Goal: Feedback & Contribution: Contribute content

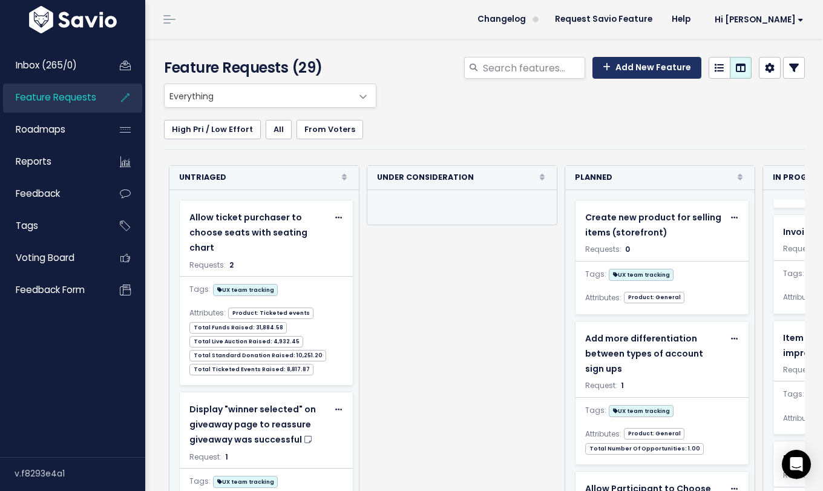
click at [630, 73] on link "Add New Feature" at bounding box center [646, 68] width 109 height 22
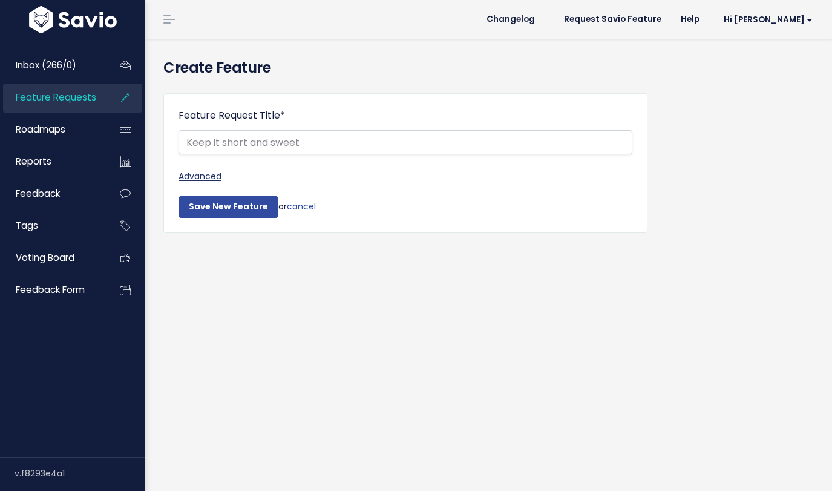
click at [213, 169] on link "Advanced" at bounding box center [405, 176] width 454 height 15
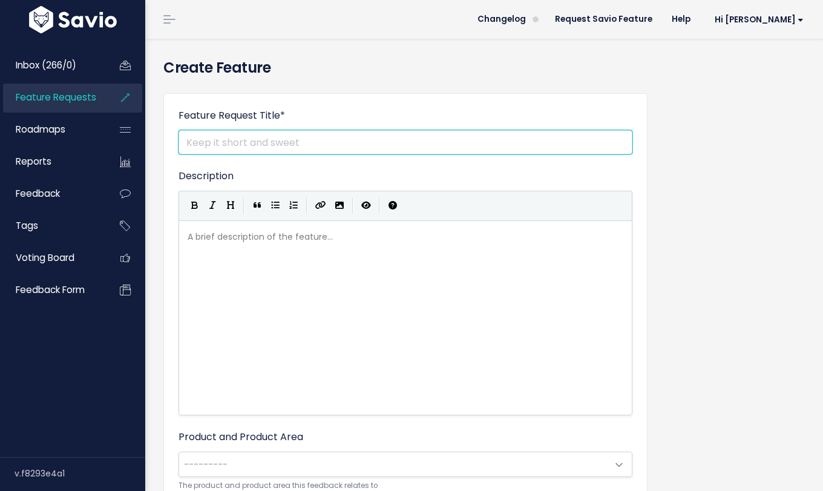
click at [282, 148] on input "Feature Request Title *" at bounding box center [405, 142] width 454 height 24
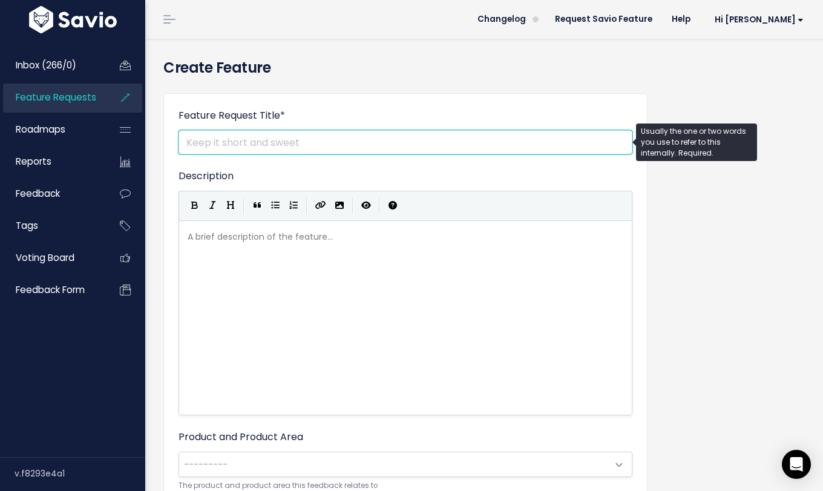
paste input "Separate add-ons for event ticket purchase flow"
type input "Separate add-ons for event ticket purchase flow"
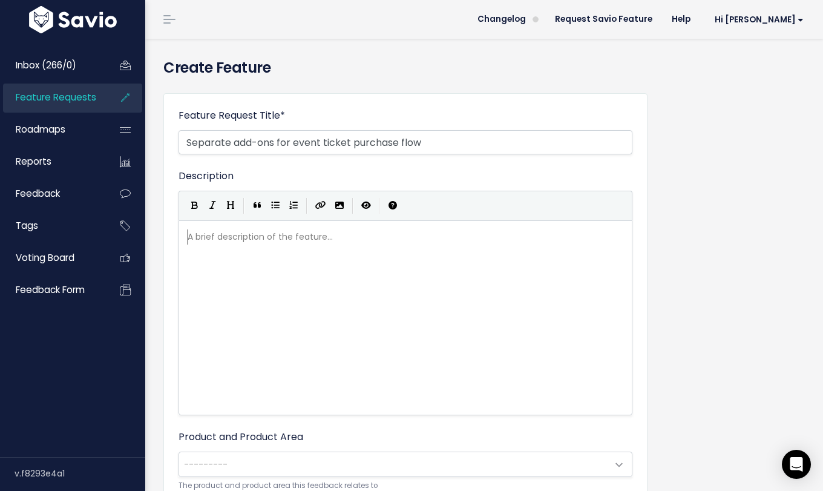
click at [352, 238] on div "A brief description of the feature... ​" at bounding box center [420, 333] width 471 height 212
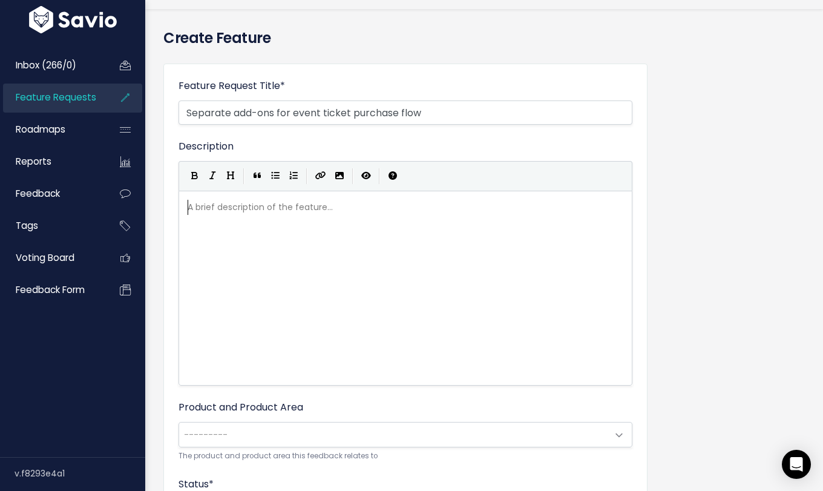
scroll to position [160, 0]
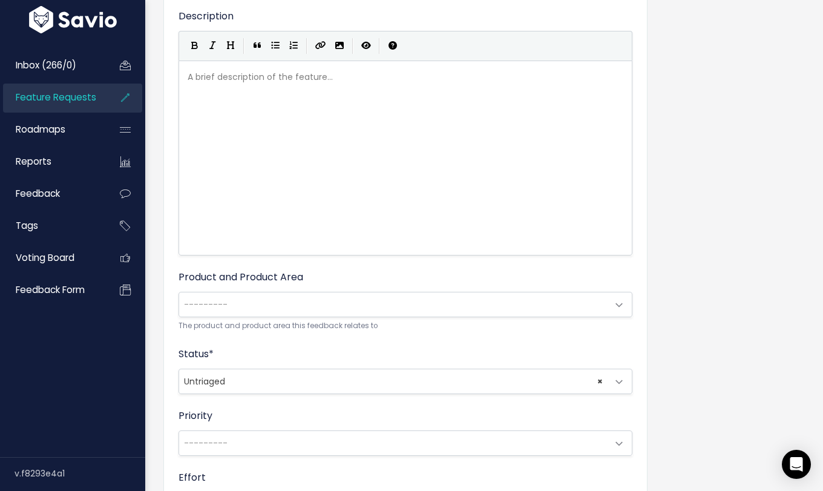
click at [307, 306] on span "---------" at bounding box center [393, 304] width 428 height 24
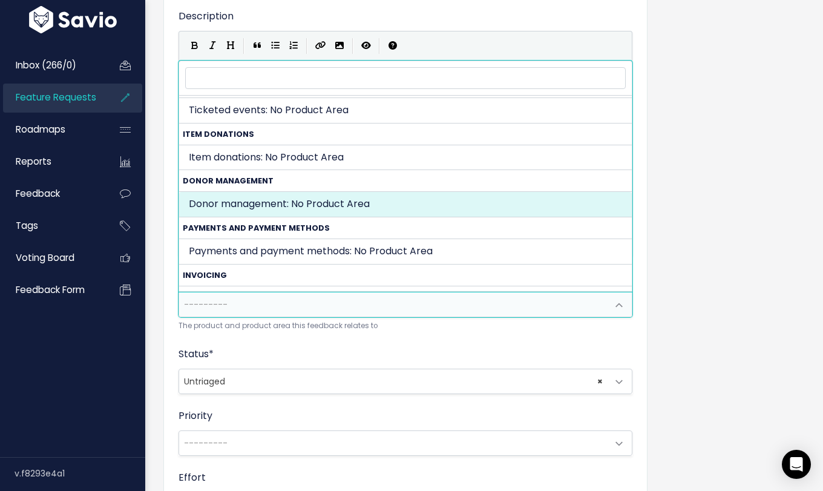
scroll to position [489, 0]
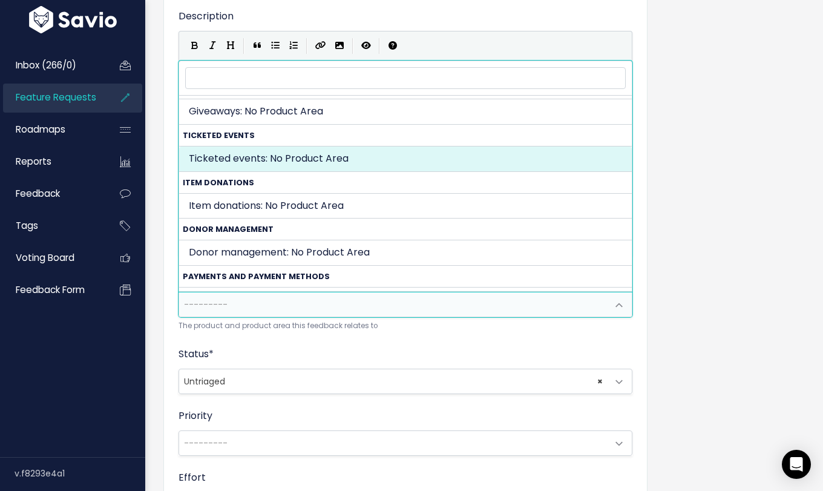
select select "TICKETED_EVENT:"
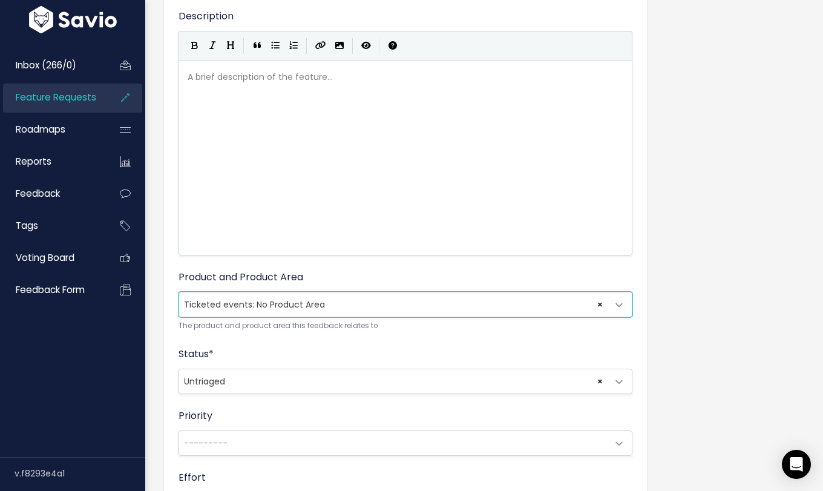
scroll to position [260, 0]
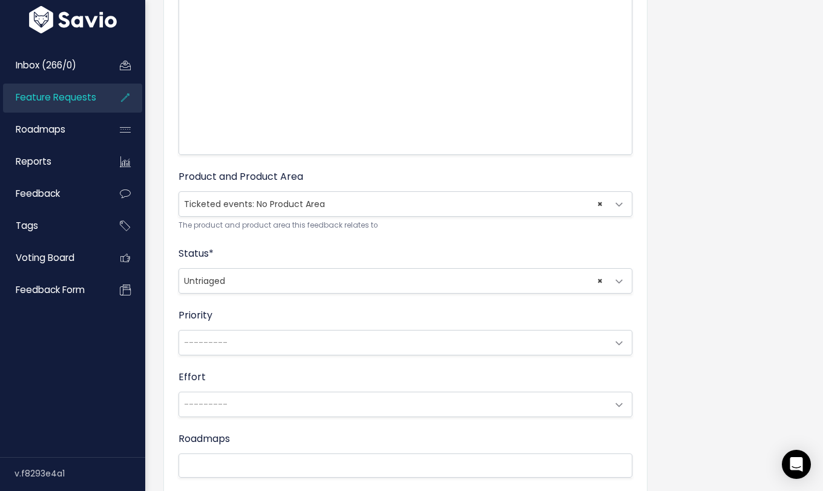
click at [284, 284] on span "× Untriaged" at bounding box center [393, 281] width 428 height 24
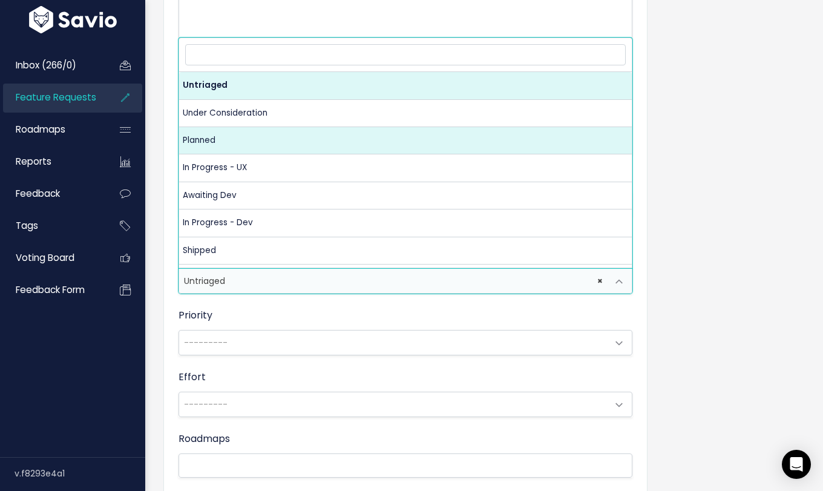
select select "PLANNED_rYK7"
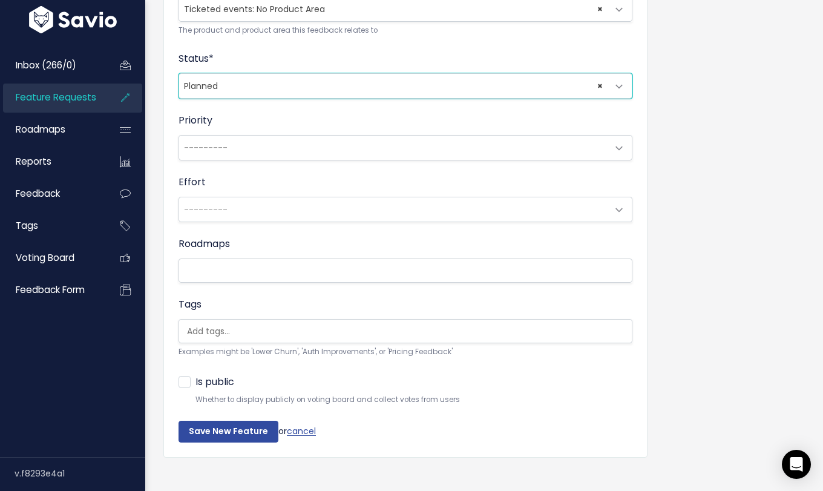
scroll to position [463, 0]
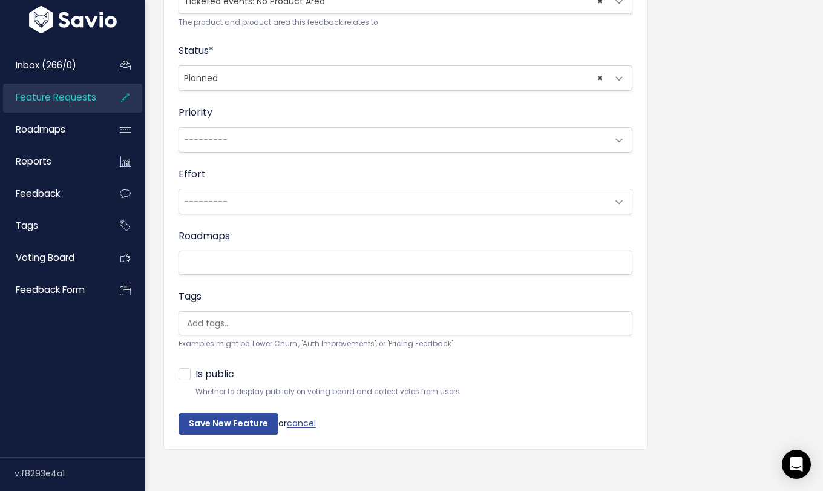
click at [280, 315] on ul at bounding box center [405, 323] width 453 height 23
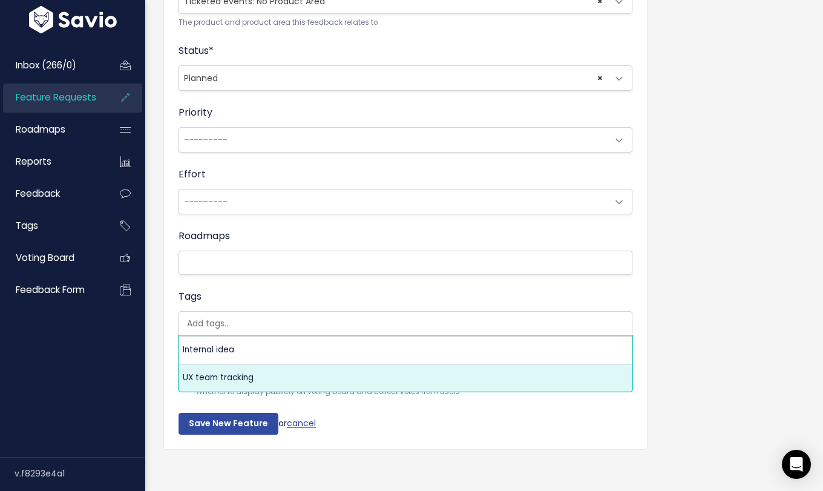
select select "13789"
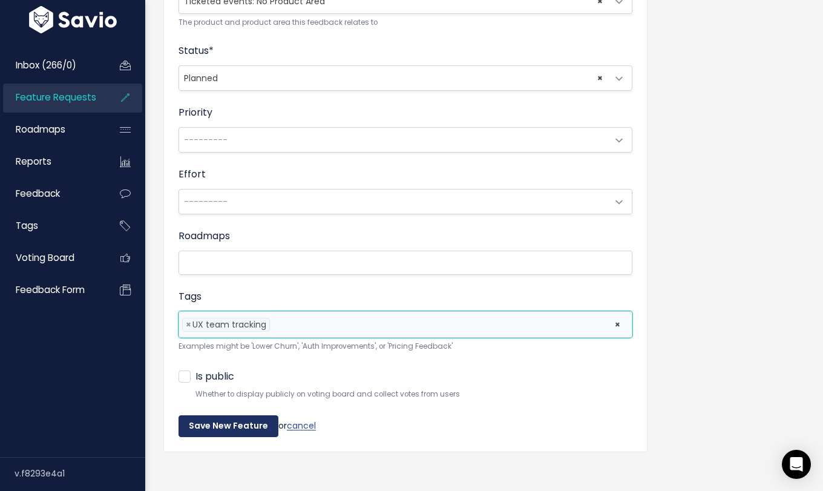
click at [229, 421] on input "Save New Feature" at bounding box center [228, 426] width 100 height 22
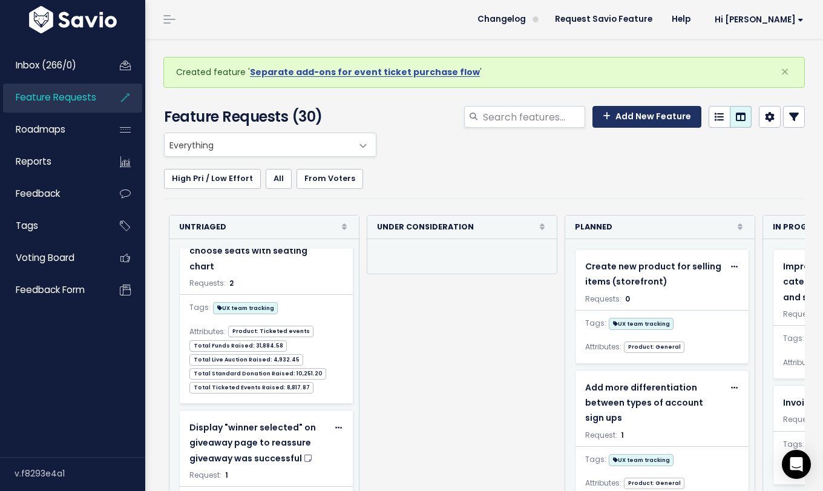
click at [620, 116] on link "Add New Feature" at bounding box center [646, 117] width 109 height 22
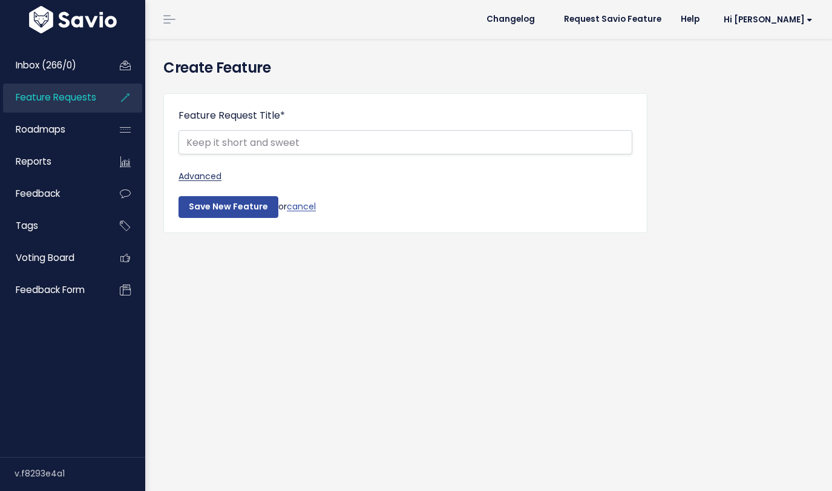
click at [206, 172] on link "Advanced" at bounding box center [405, 176] width 454 height 15
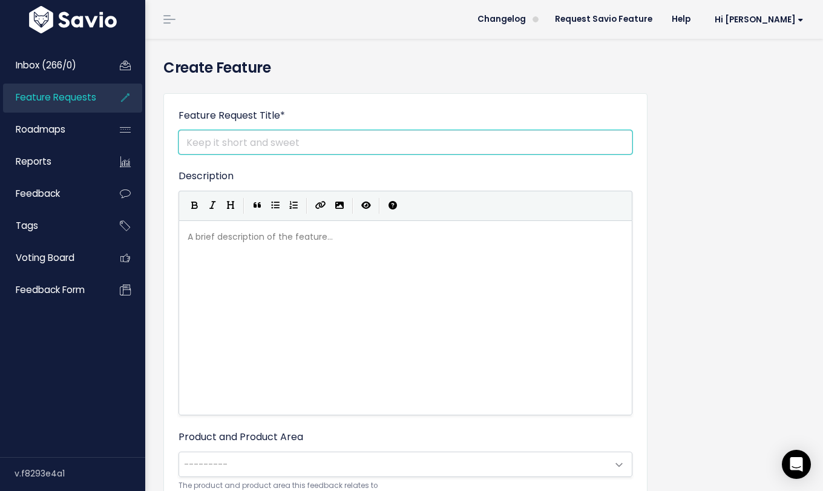
click at [312, 143] on input "Feature Request Title *" at bounding box center [405, 142] width 454 height 24
paste input "Improve sponsorships"
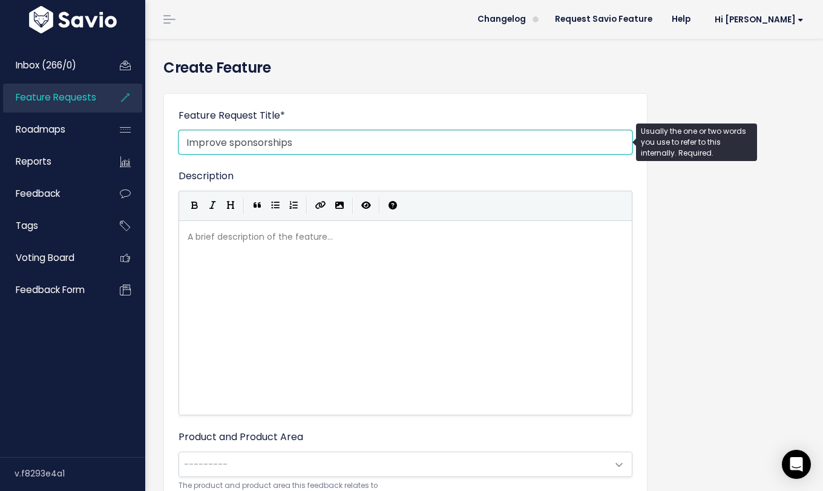
type input "Improve sponsorships"
click at [325, 298] on div "A brief description of the feature... xxxxxxxxxx" at bounding box center [420, 333] width 471 height 212
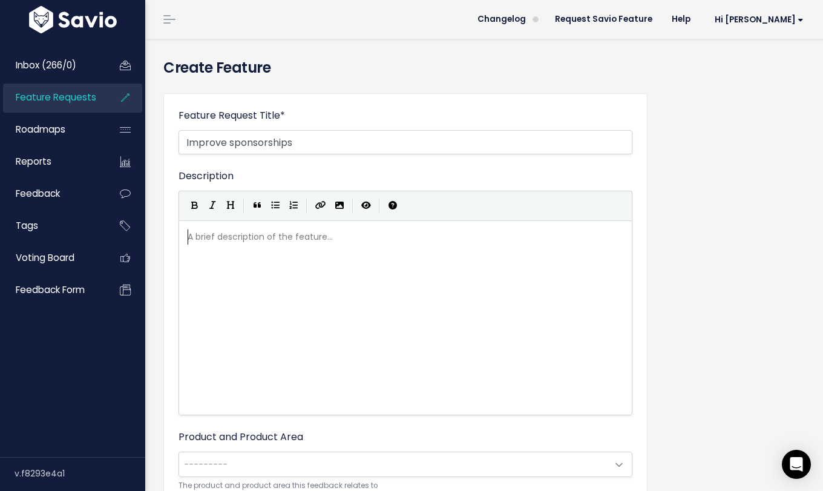
scroll to position [209, 0]
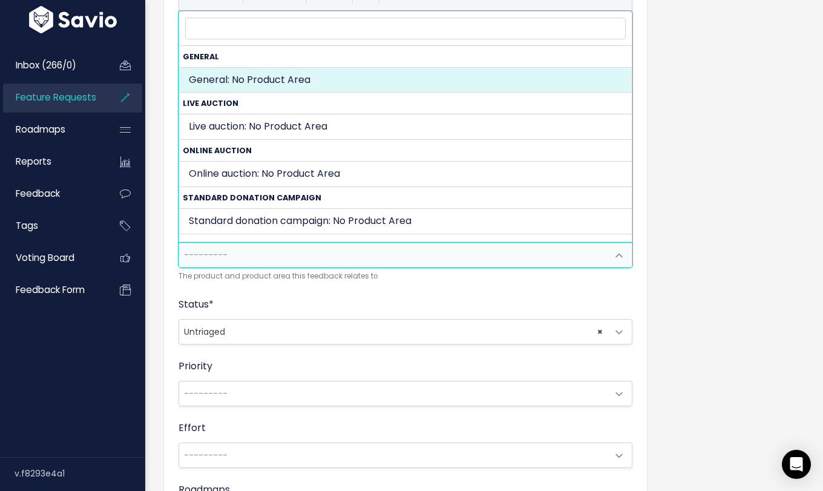
click at [319, 256] on span "---------" at bounding box center [393, 255] width 428 height 24
select select "GENERAL:"
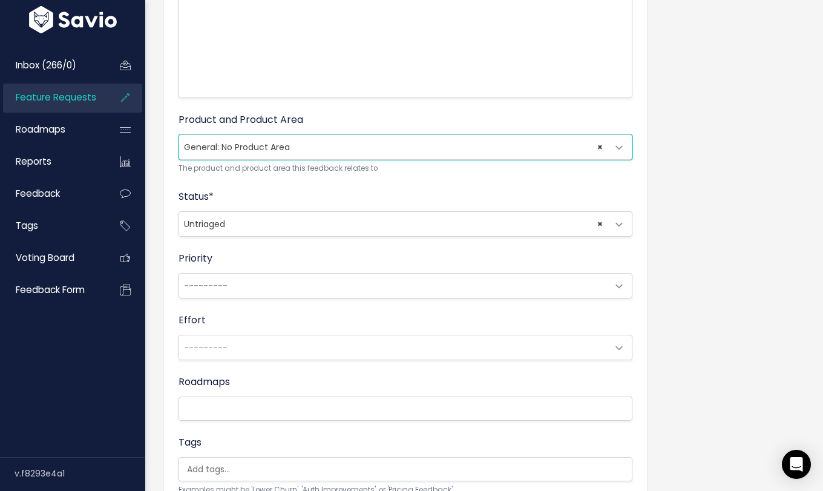
scroll to position [478, 0]
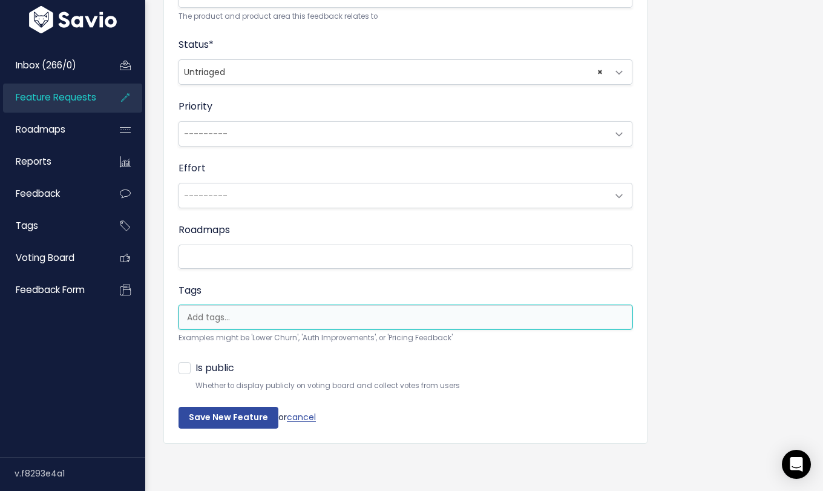
click at [263, 311] on li at bounding box center [402, 317] width 441 height 13
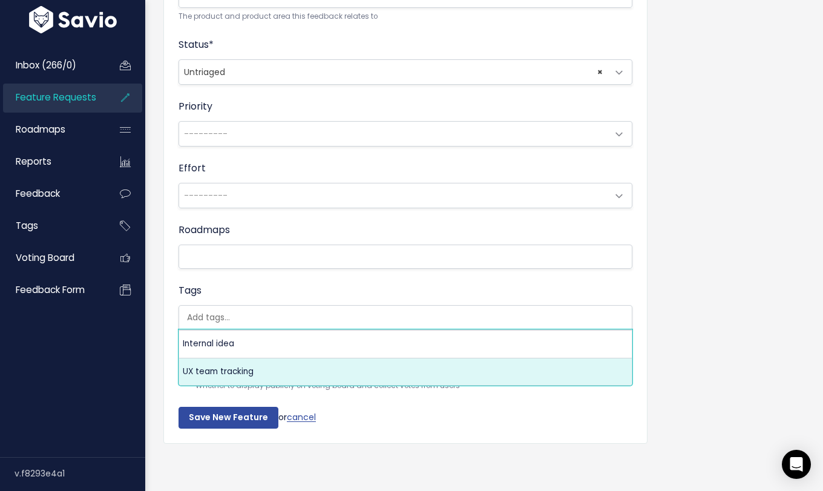
select select "13789"
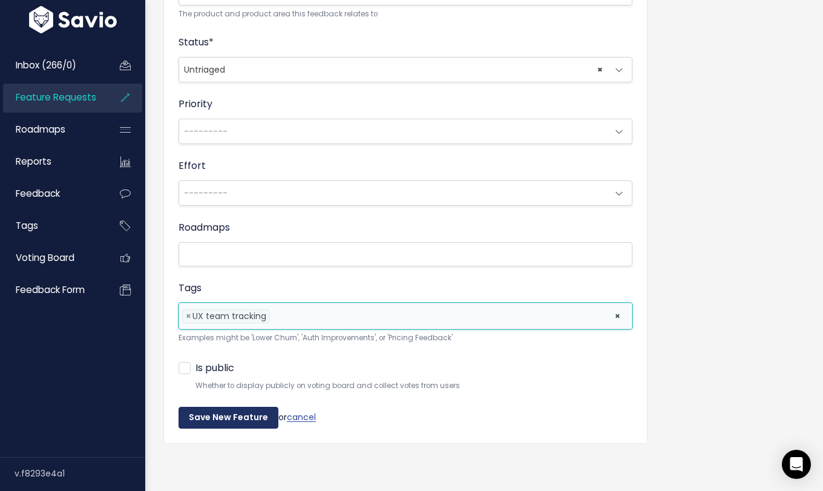
click at [236, 413] on input "Save New Feature" at bounding box center [228, 418] width 100 height 22
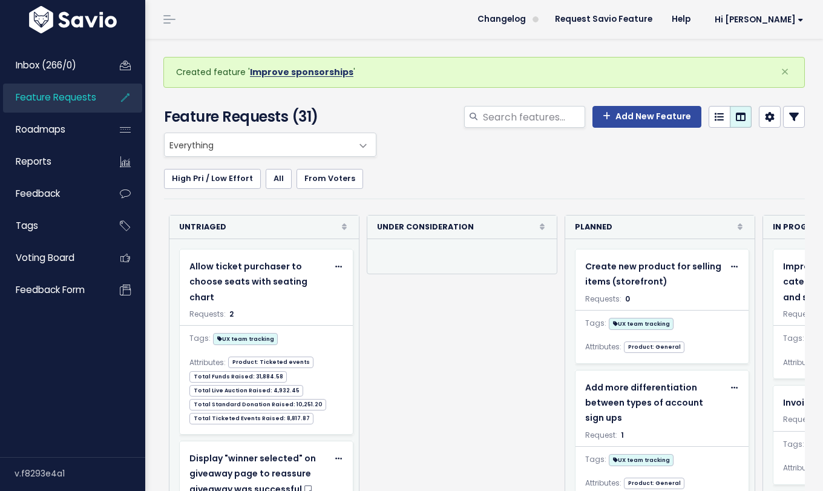
click at [316, 70] on link "Improve sponsorships" at bounding box center [301, 72] width 103 height 12
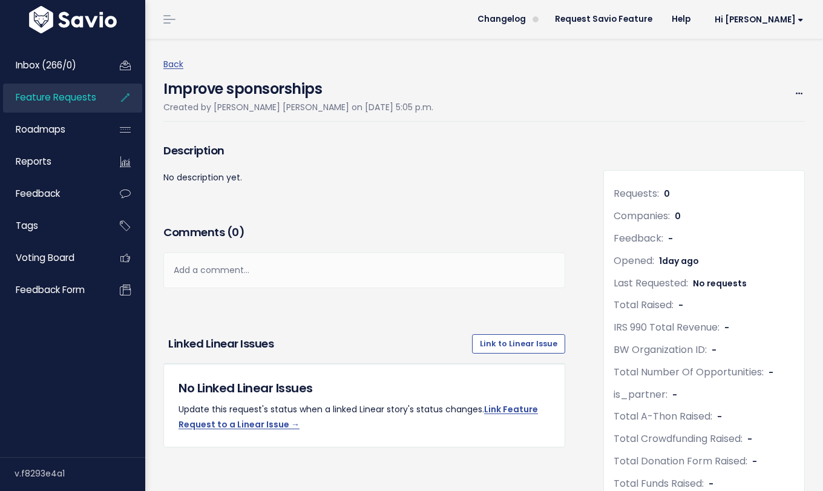
click at [783, 92] on div "Edit Merge Add to Roadmap [GEOGRAPHIC_DATA]" at bounding box center [793, 93] width 21 height 15
click at [796, 93] on icon at bounding box center [799, 94] width 7 height 8
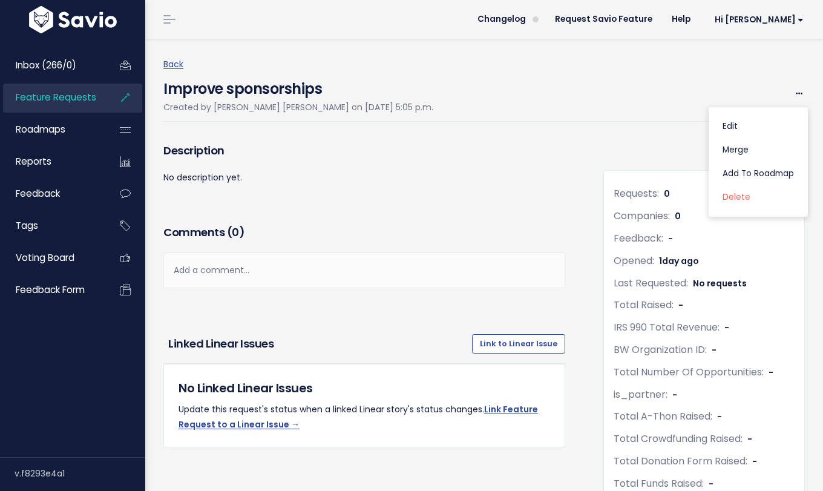
click at [740, 114] on div "Edit Merge Add to Roadmap Delete" at bounding box center [757, 162] width 99 height 110
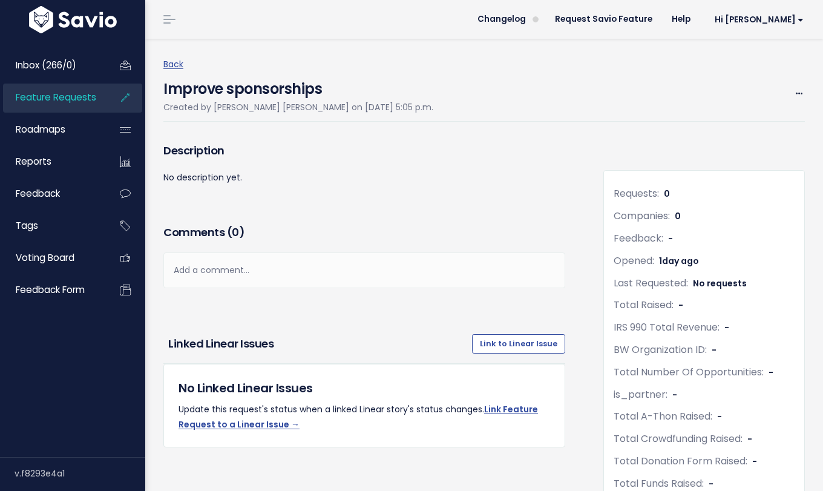
click at [741, 116] on div "Improve sponsorships Created by Egan Osaki on Sept. 30, 2025, 5:05 p.m. Edit Me…" at bounding box center [483, 97] width 641 height 50
click at [796, 94] on icon at bounding box center [799, 94] width 7 height 8
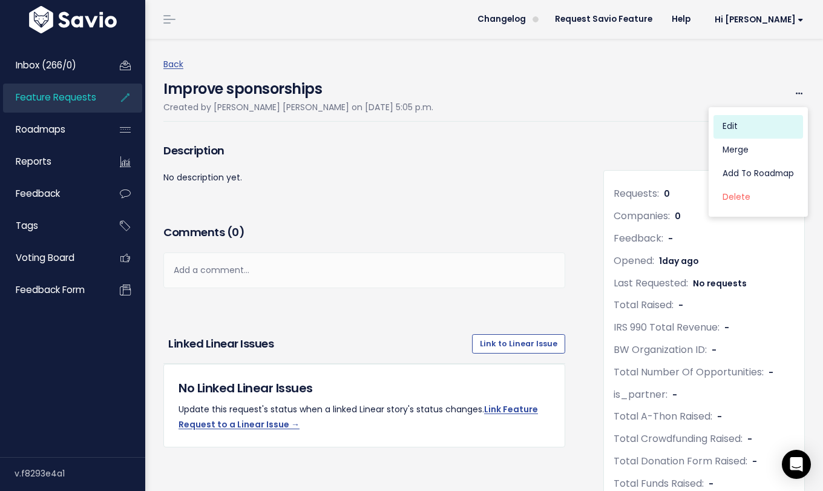
click at [761, 120] on link "Edit" at bounding box center [758, 127] width 90 height 24
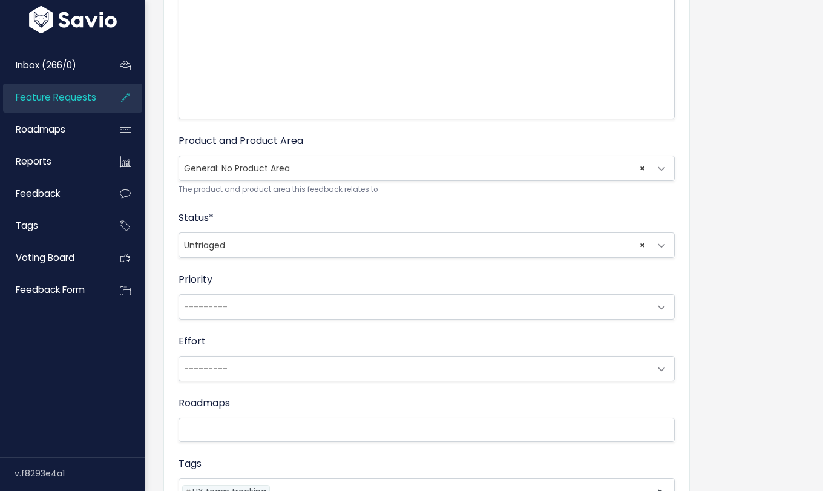
scroll to position [234, 0]
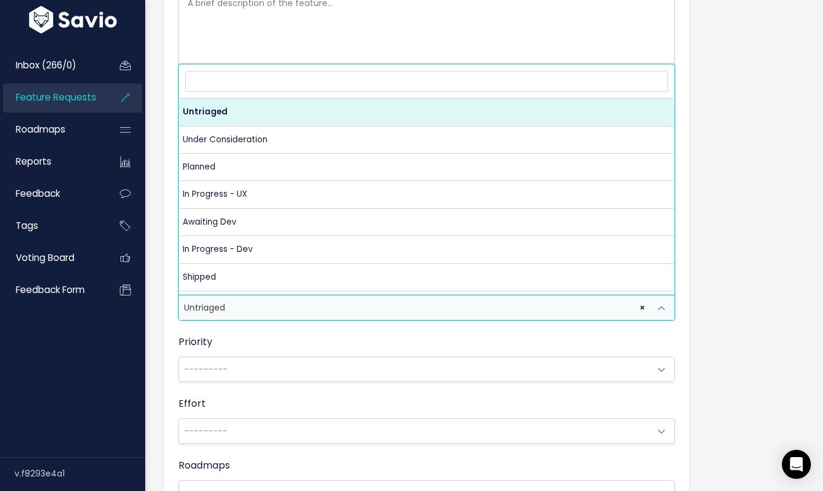
click at [270, 309] on span "× Untriaged" at bounding box center [414, 307] width 471 height 24
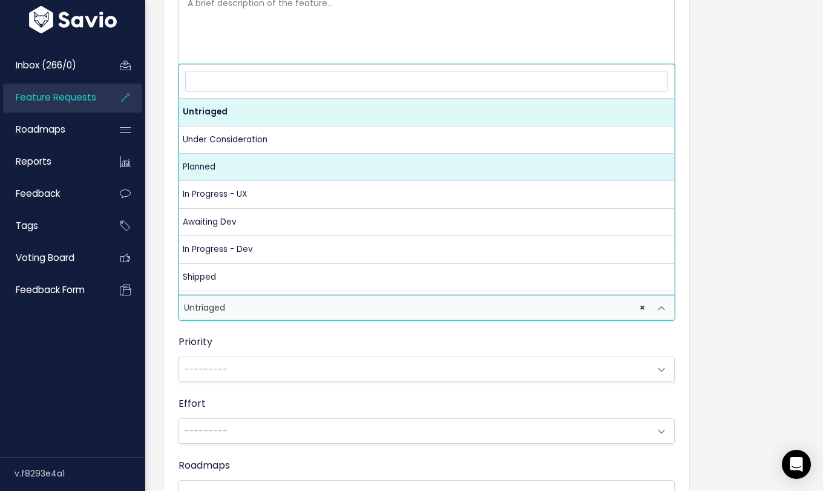
select select "PLANNED_rYK7"
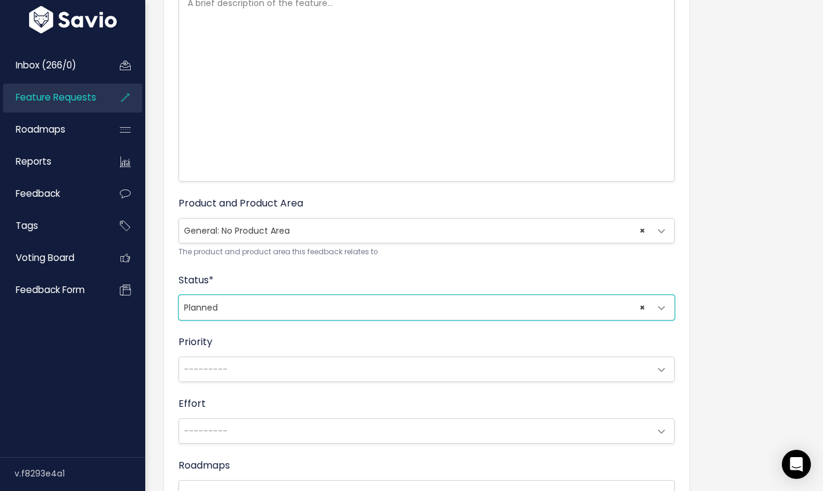
scroll to position [480, 0]
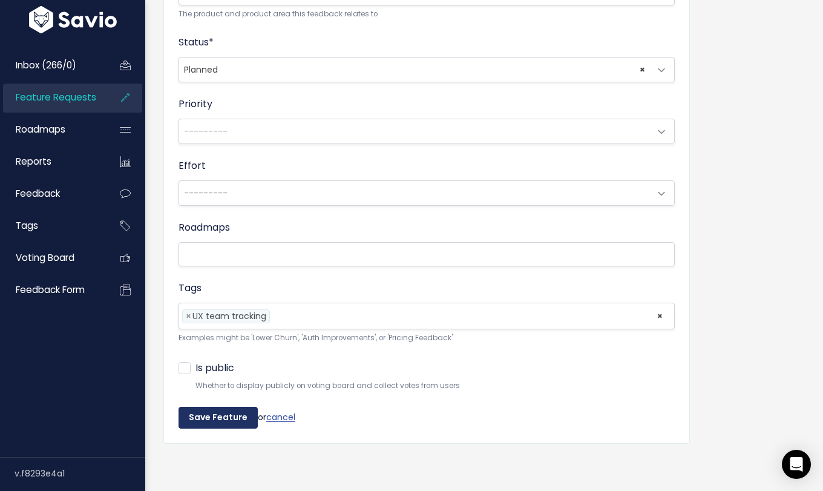
click at [227, 407] on input "Save Feature" at bounding box center [217, 418] width 79 height 22
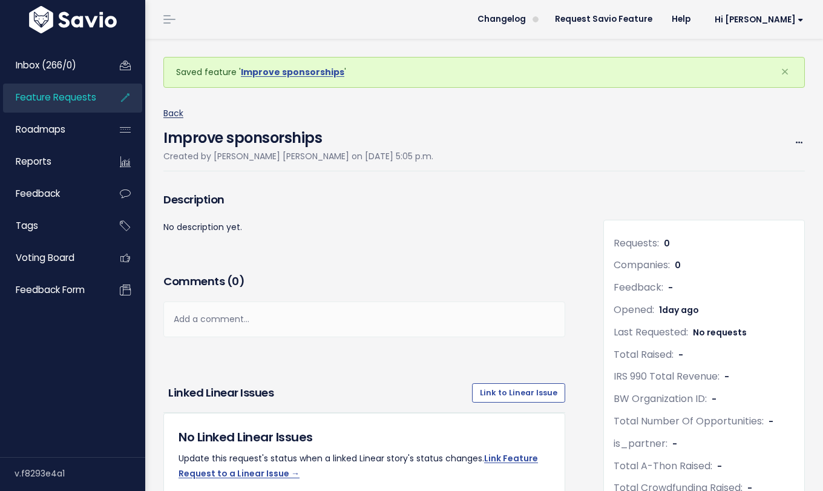
click at [181, 117] on link "Back" at bounding box center [173, 113] width 20 height 12
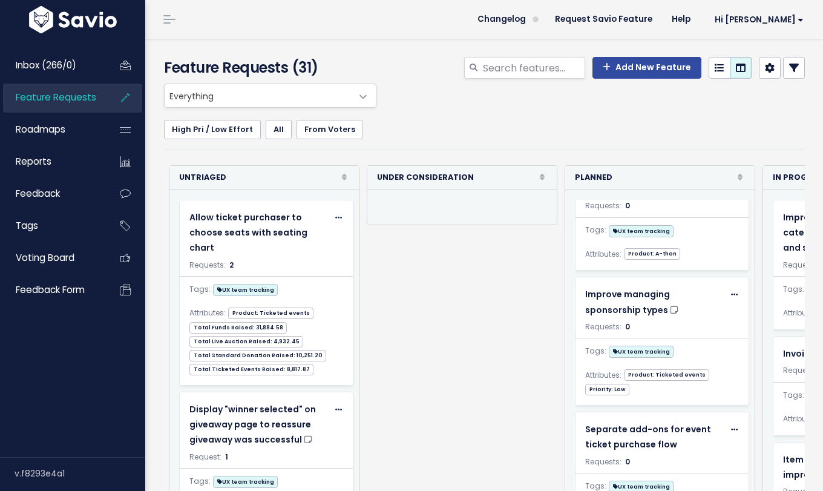
scroll to position [564, 0]
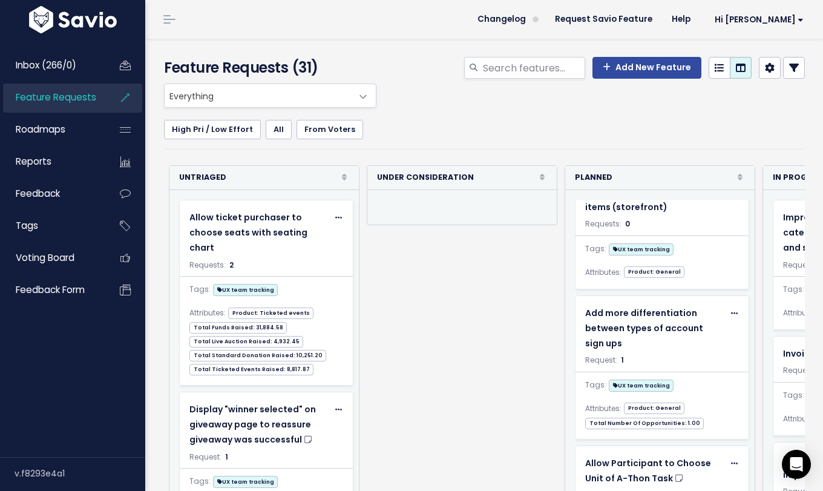
scroll to position [0, 0]
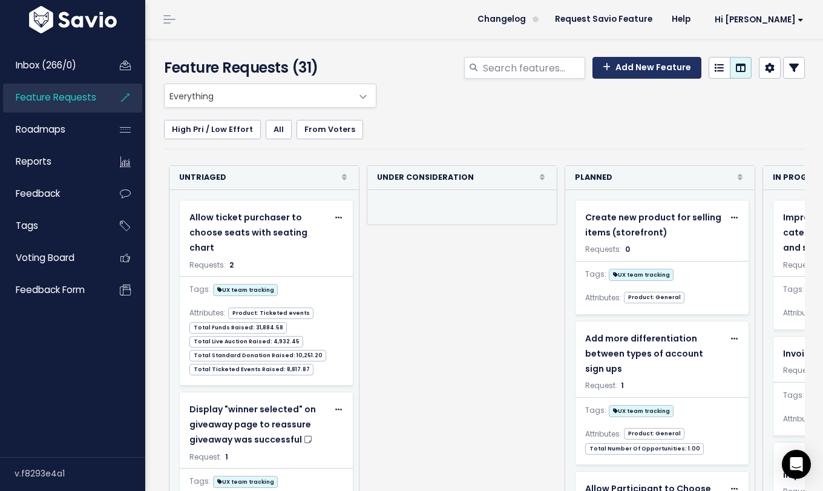
click at [609, 66] on link "Add New Feature" at bounding box center [646, 68] width 109 height 22
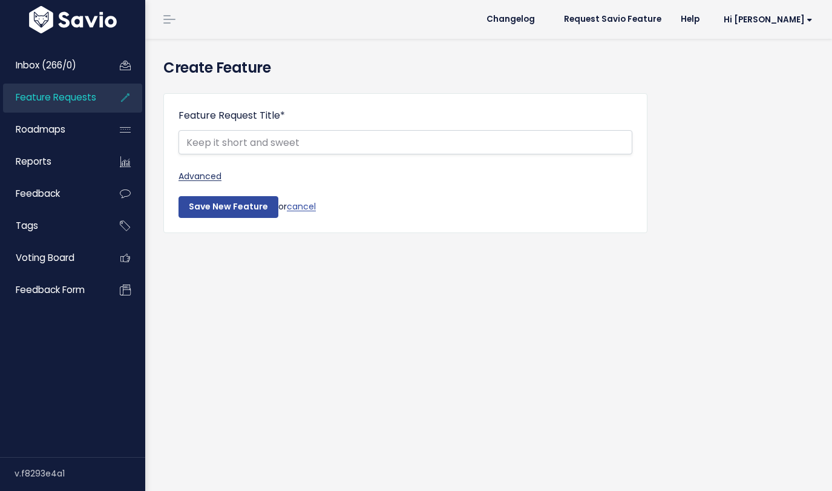
click at [198, 171] on link "Advanced" at bounding box center [405, 176] width 454 height 15
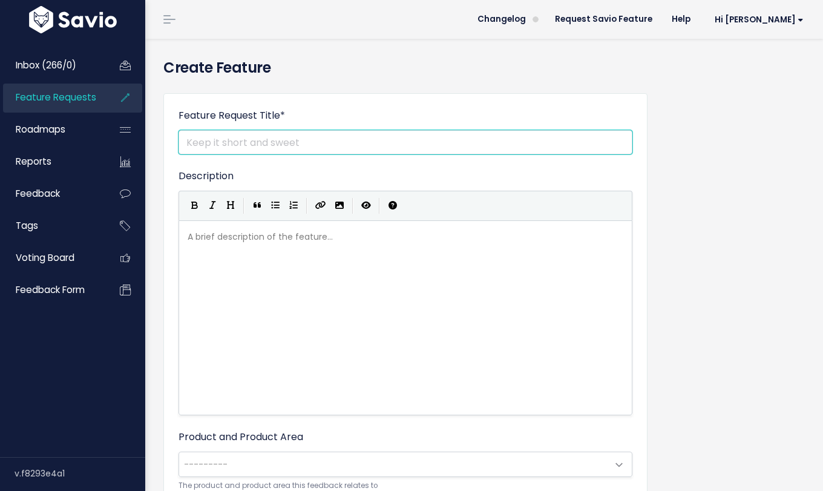
click at [341, 137] on input "Feature Request Title *" at bounding box center [405, 142] width 454 height 24
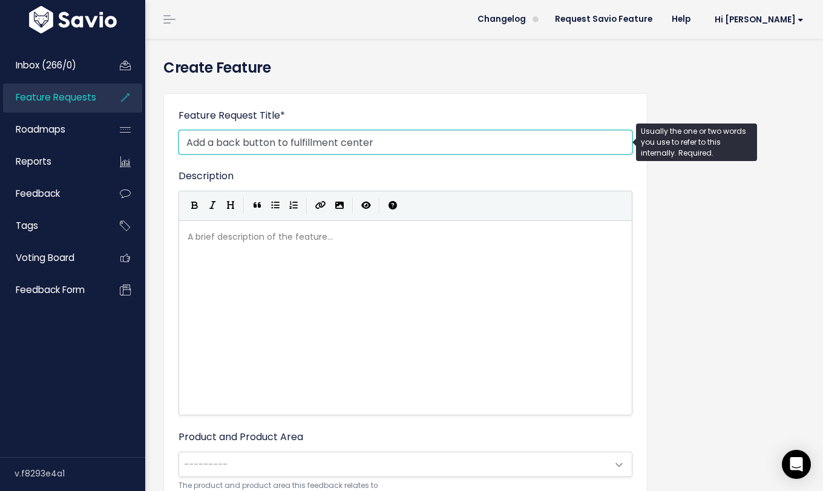
type input "Add a back button to fulfillment center"
click at [299, 252] on div "A brief description of the feature... xxxxxxxxxx" at bounding box center [420, 333] width 471 height 212
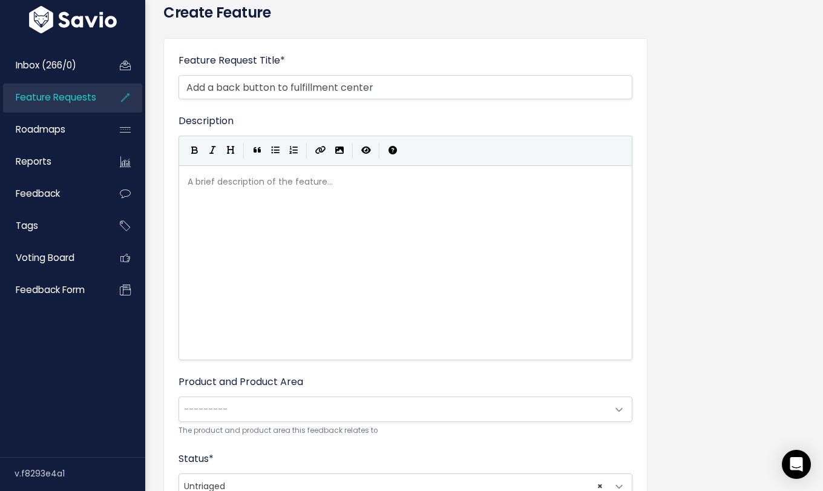
scroll to position [195, 0]
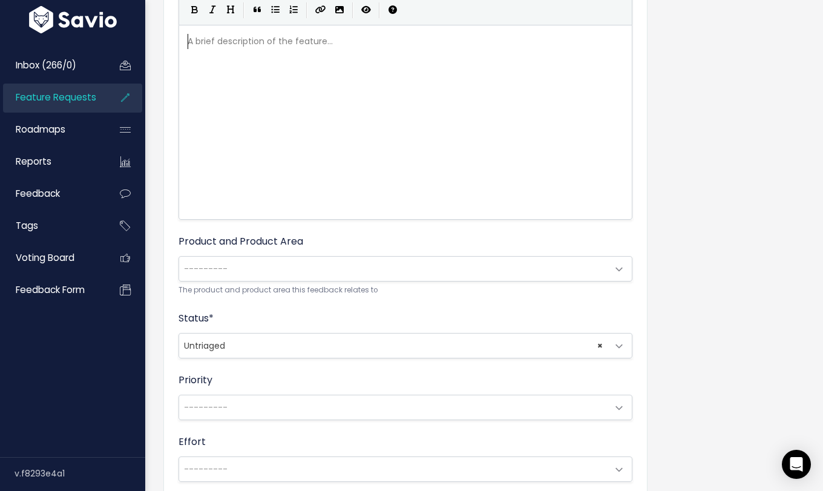
click at [305, 254] on div "Product and Product Area --------- General: No Product Area Live auction: No Pr…" at bounding box center [405, 265] width 454 height 62
click at [312, 275] on span "---------" at bounding box center [393, 269] width 428 height 24
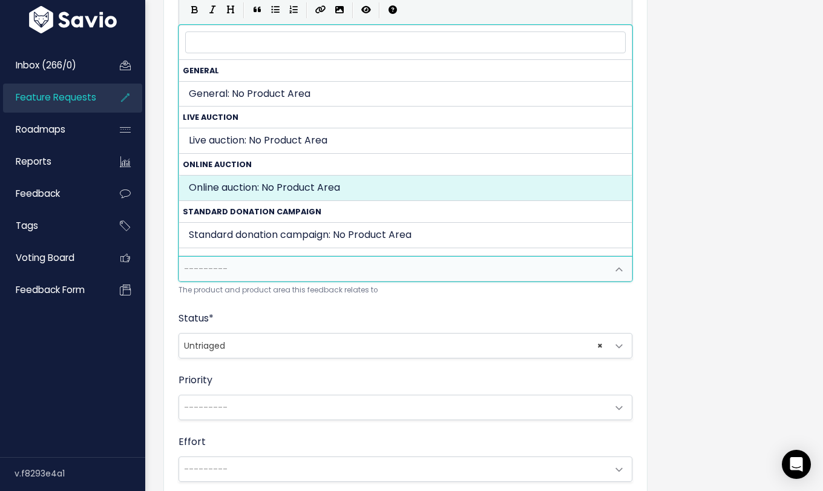
select select "SILENT_AUCTION:"
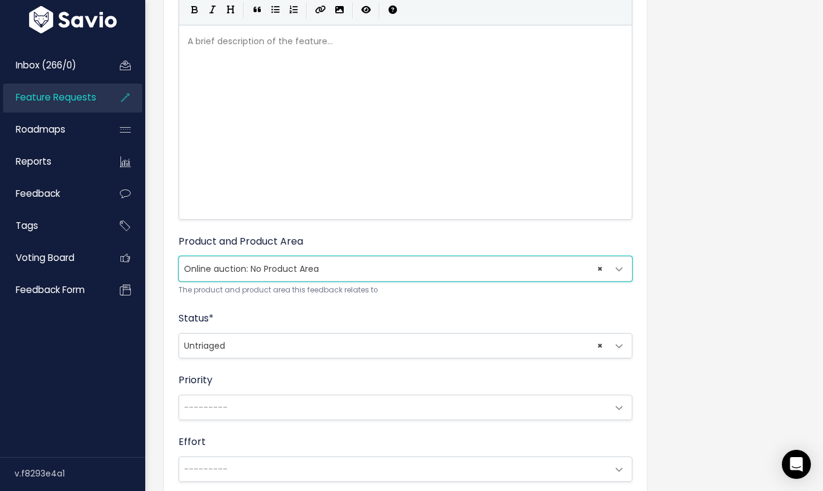
scroll to position [275, 0]
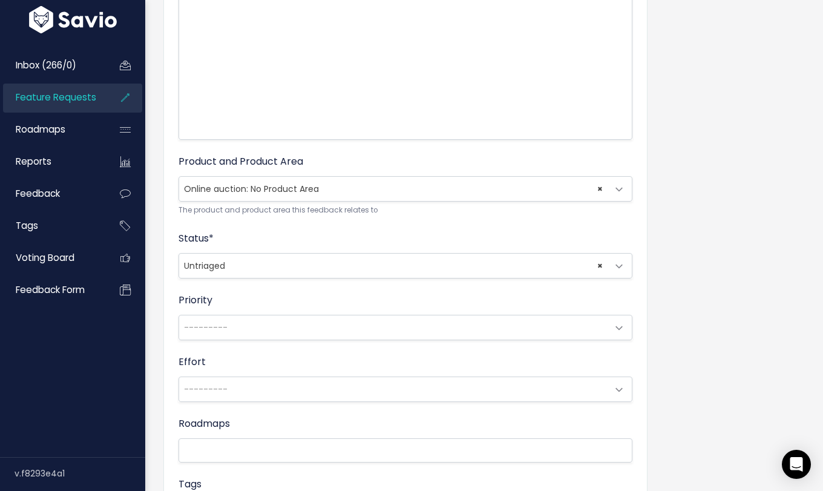
click at [289, 258] on span "× Untriaged" at bounding box center [393, 266] width 428 height 24
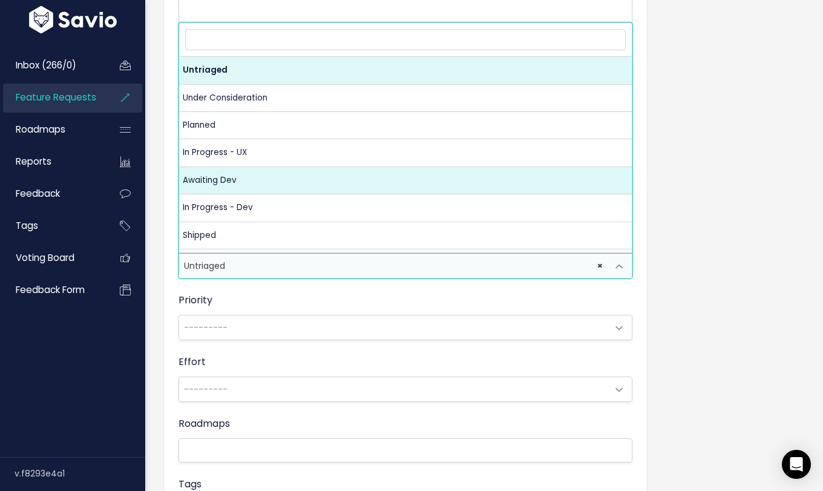
select select "AWAITING_DEV"
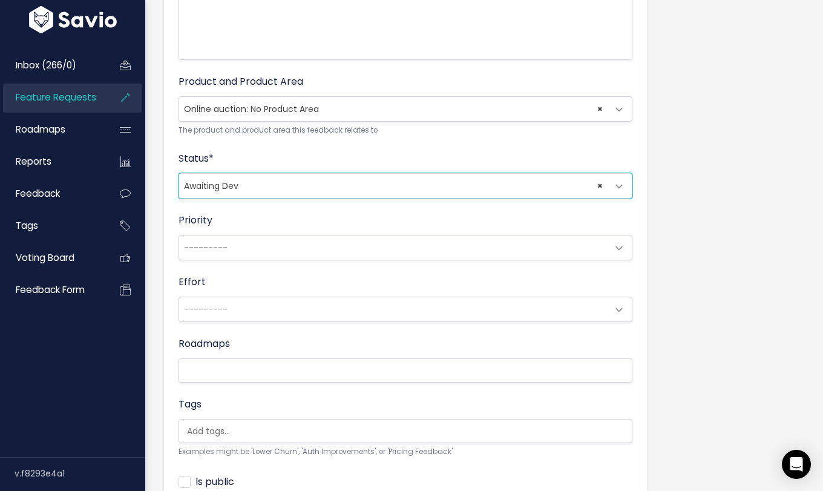
scroll to position [417, 0]
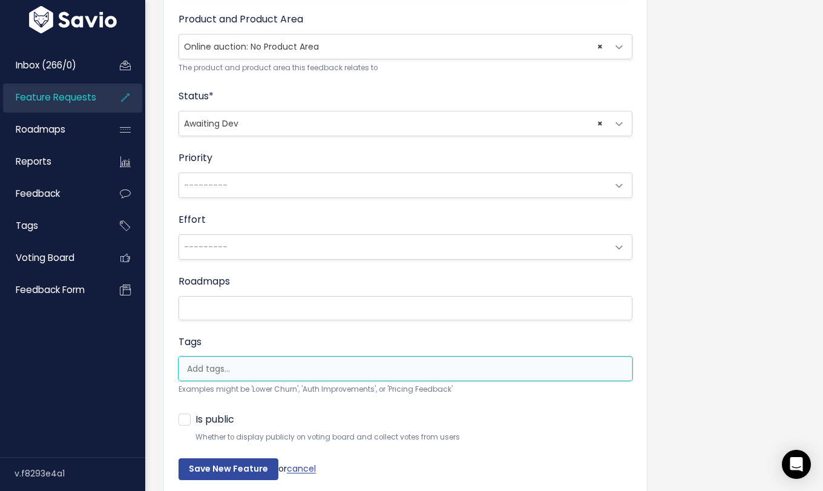
click at [263, 361] on ul at bounding box center [405, 368] width 453 height 23
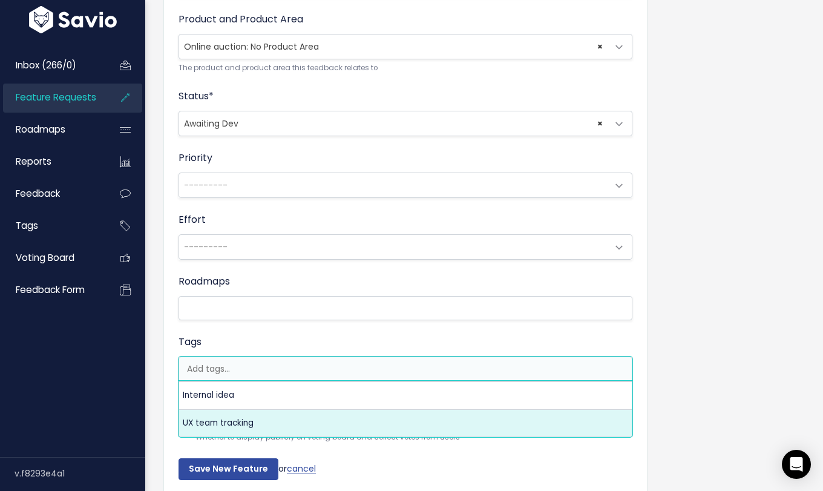
select select "13789"
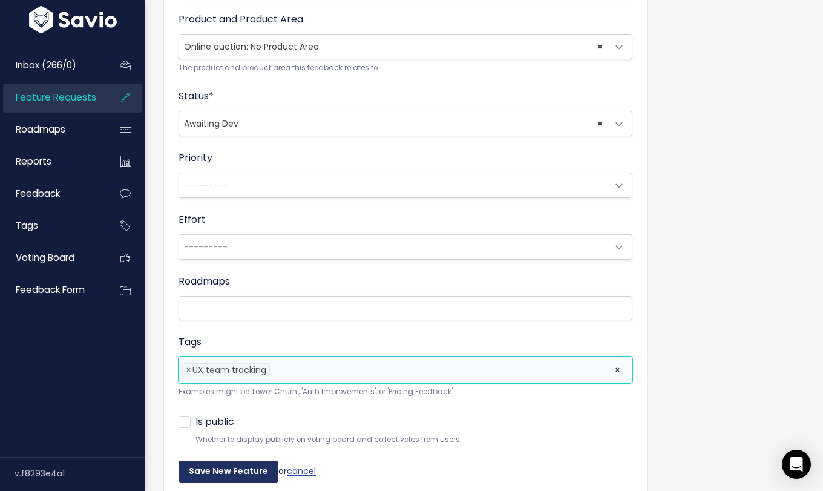
click at [241, 462] on input "Save New Feature" at bounding box center [228, 471] width 100 height 22
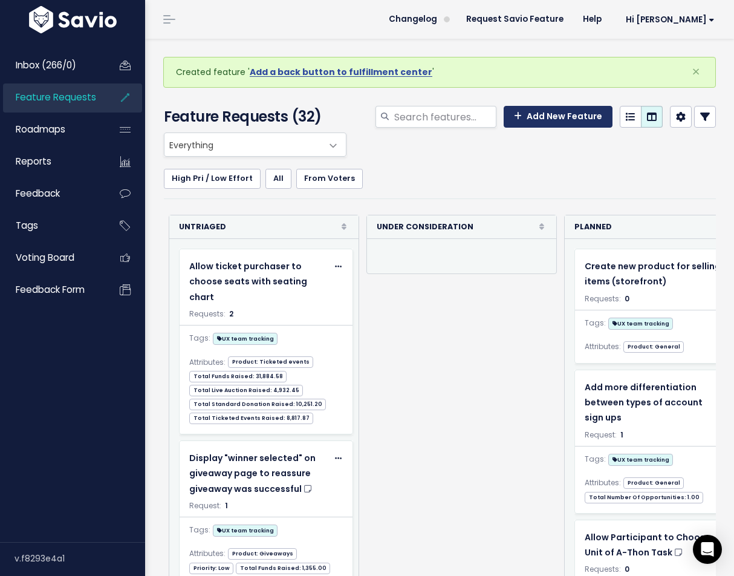
click at [555, 113] on link "Add New Feature" at bounding box center [558, 117] width 109 height 22
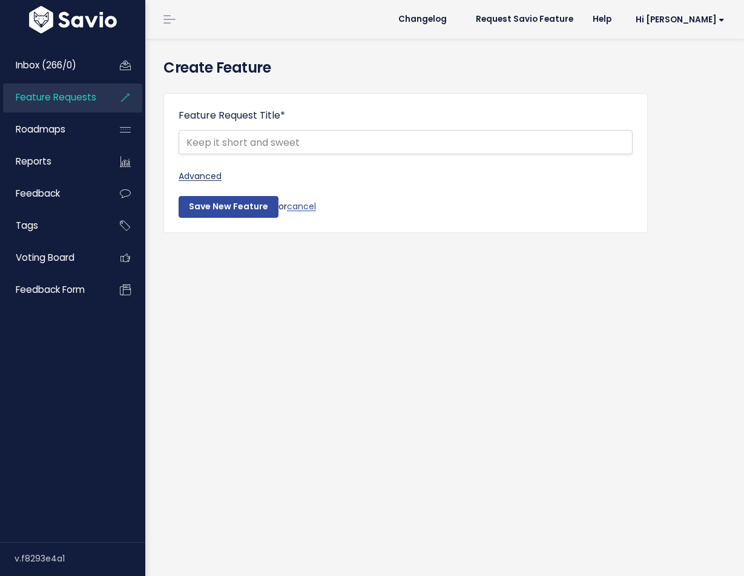
click at [209, 182] on link "Advanced" at bounding box center [405, 176] width 454 height 15
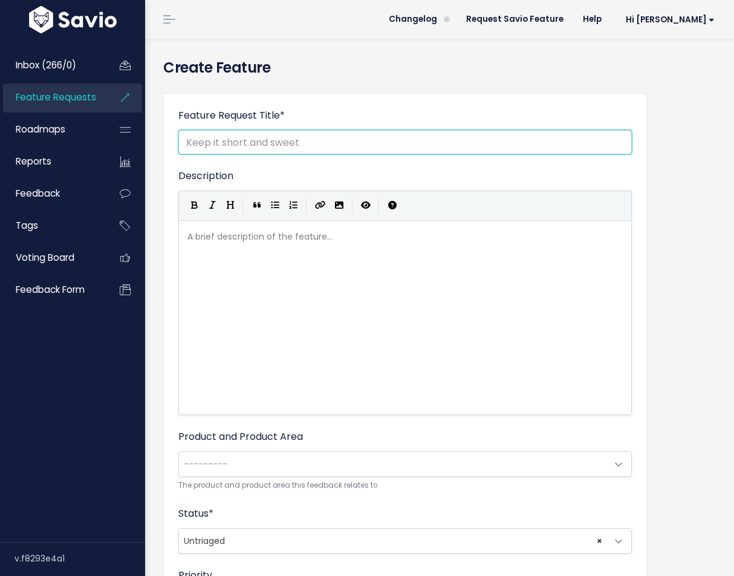
click at [249, 151] on body "Inbox (266/0) Feature Requests Roadmaps" at bounding box center [367, 480] width 734 height 960
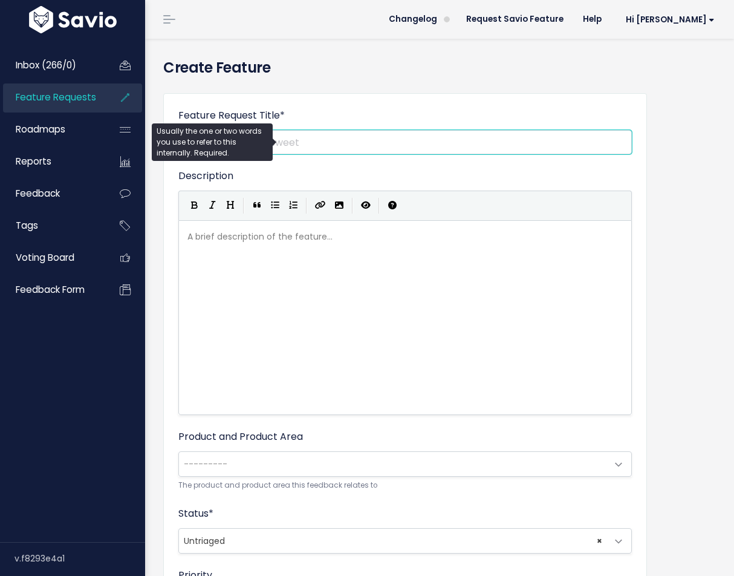
click at [301, 149] on input "Feature Request Title *" at bounding box center [405, 142] width 454 height 24
paste input "Allow editable starting bid for items"
click at [348, 144] on input "Allow editable starting bid for items" at bounding box center [405, 142] width 454 height 24
type input "Allow editable starting bid for items"
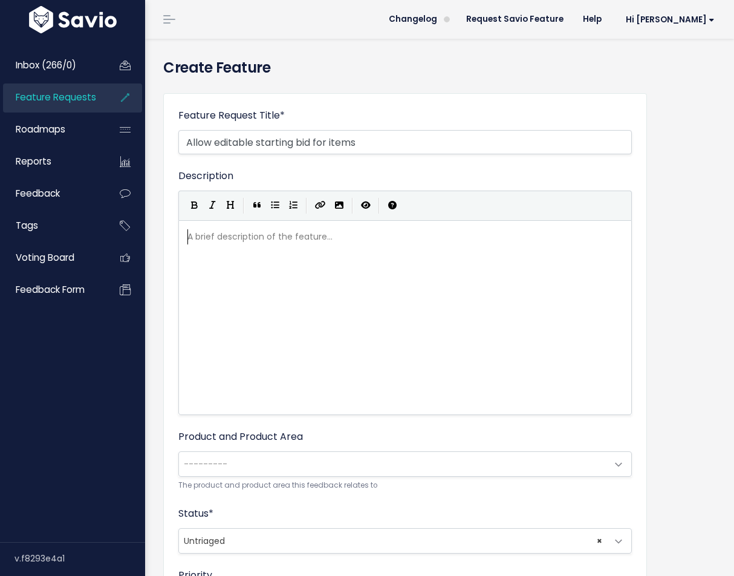
scroll to position [4, 0]
click at [410, 308] on div "A brief description of the feature... ​" at bounding box center [420, 333] width 471 height 212
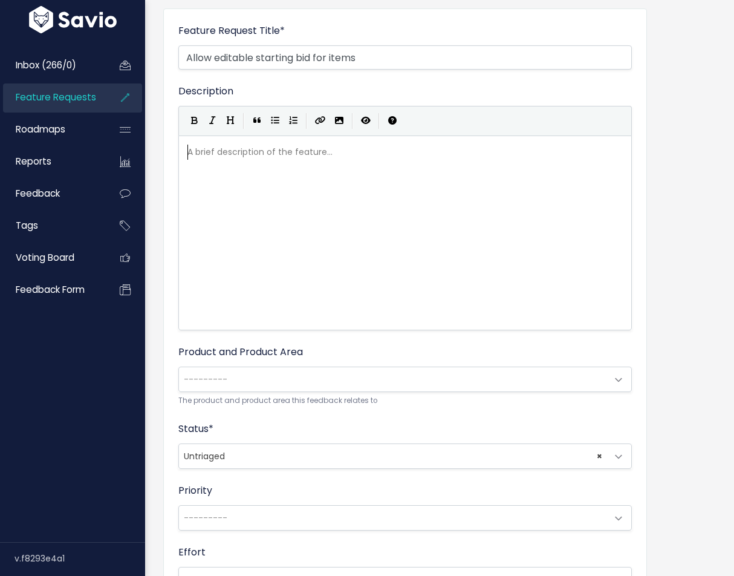
scroll to position [100, 0]
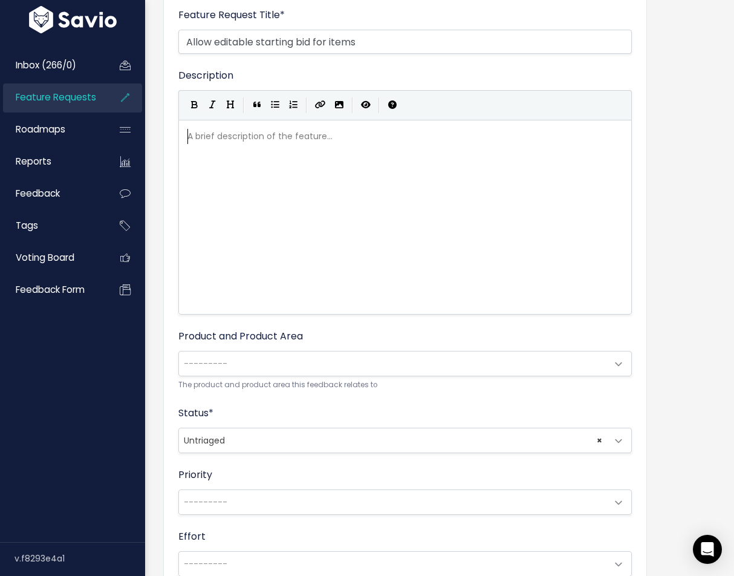
click at [274, 352] on span "---------" at bounding box center [393, 364] width 428 height 24
click at [244, 371] on span "× Online auction: No Product Area" at bounding box center [393, 364] width 428 height 24
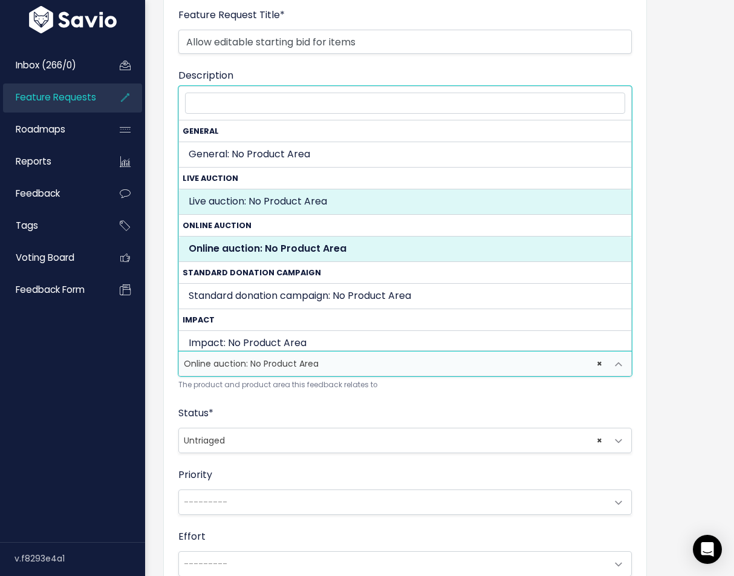
select select "LIVE_AUCTION:"
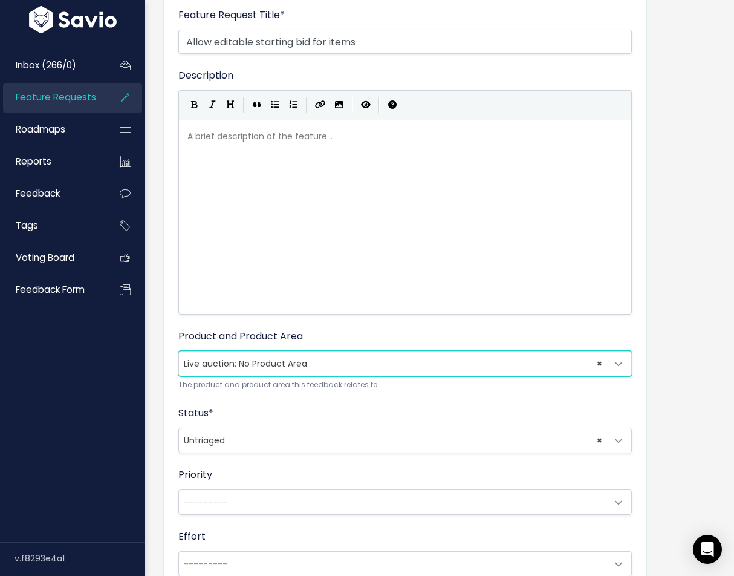
scroll to position [295, 0]
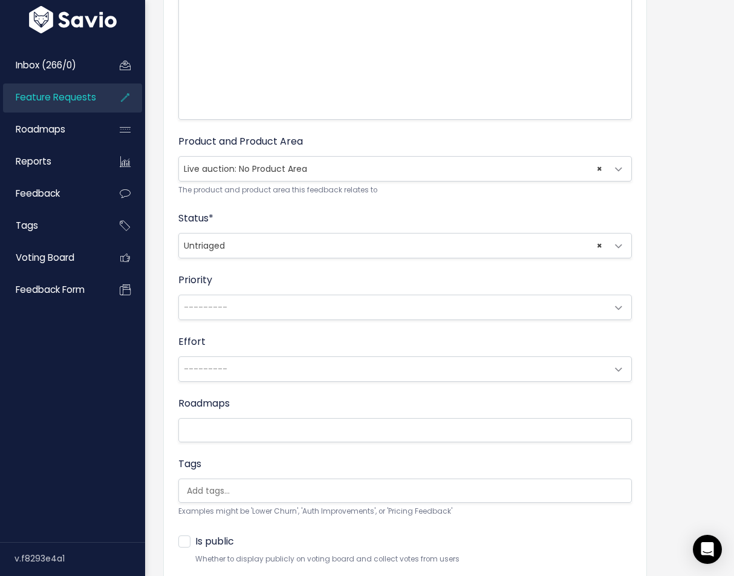
click at [247, 247] on span "× Untriaged" at bounding box center [393, 246] width 428 height 24
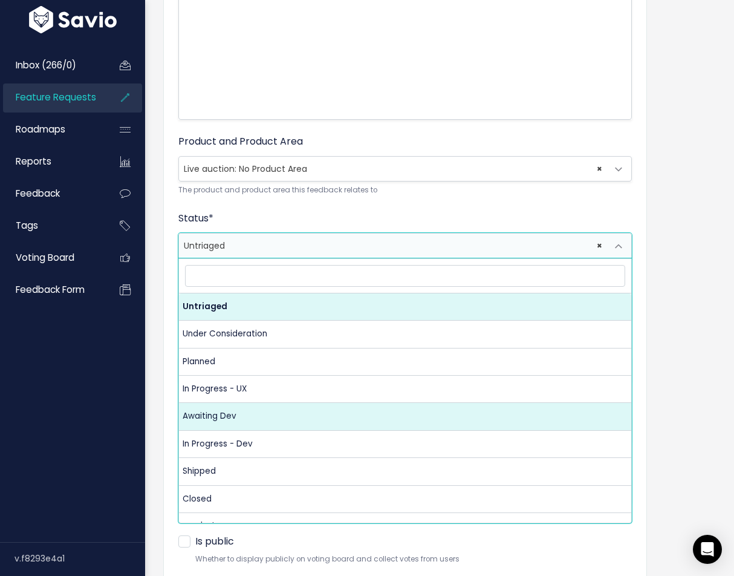
select select "AWAITING_DEV"
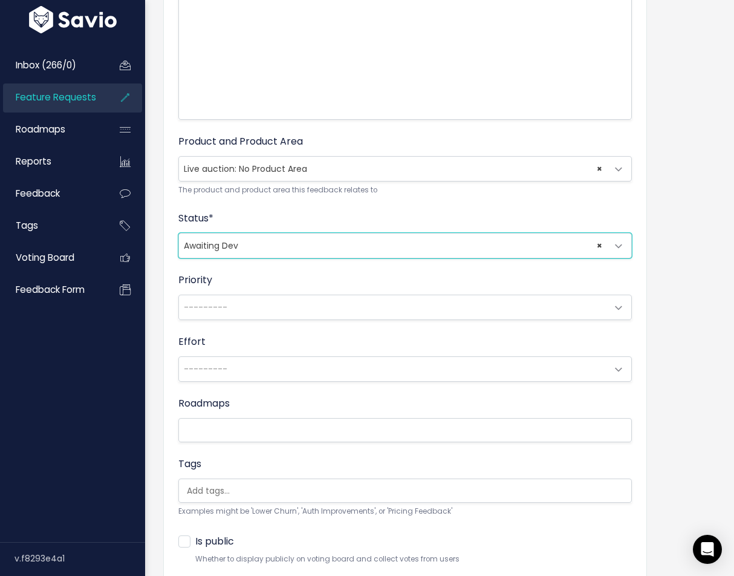
scroll to position [393, 0]
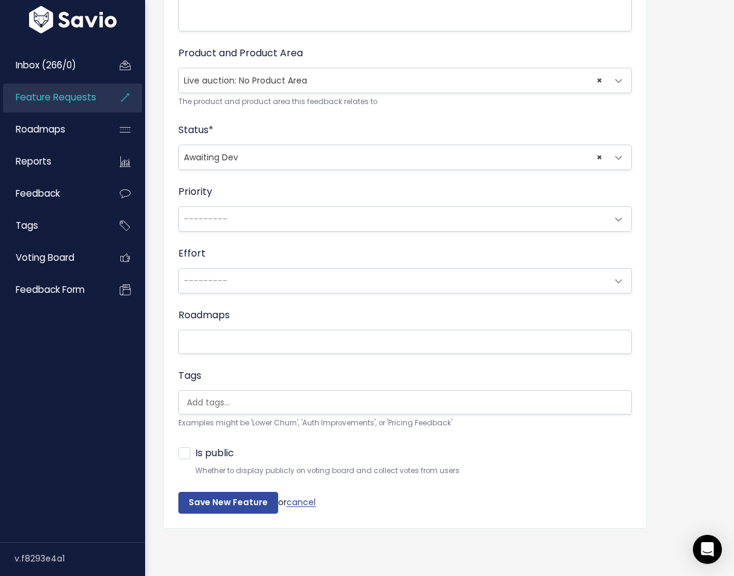
click at [243, 397] on li at bounding box center [402, 402] width 441 height 13
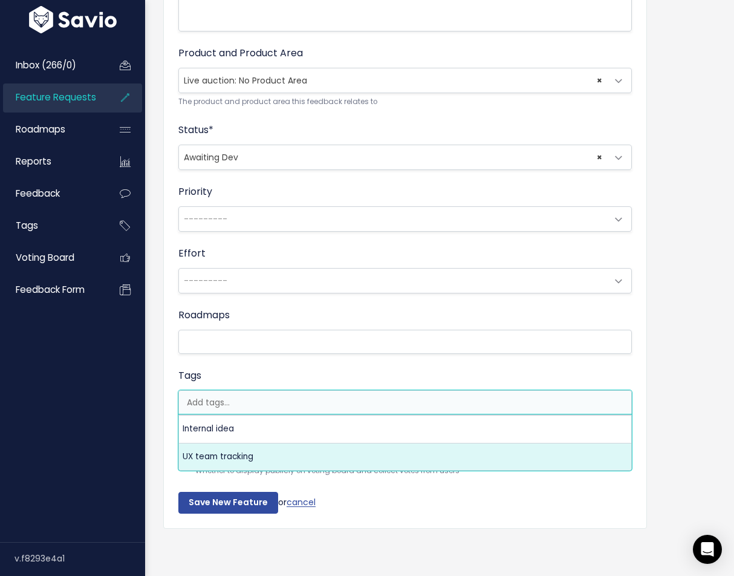
select select "13789"
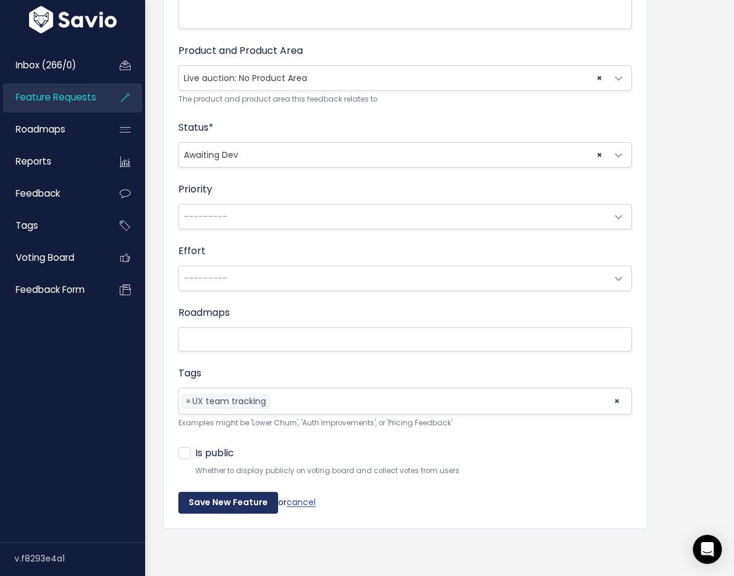
click at [227, 492] on input "Save New Feature" at bounding box center [228, 503] width 100 height 22
